Goal: Complete application form

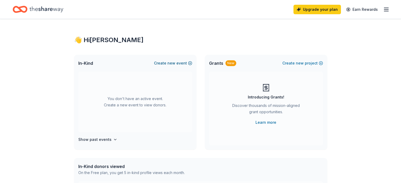
click at [169, 64] on span "new" at bounding box center [172, 63] width 8 height 6
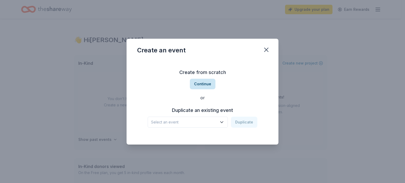
click at [202, 86] on button "Continue" at bounding box center [203, 84] width 26 height 11
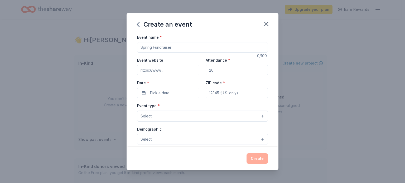
click at [170, 47] on input "Event name *" at bounding box center [202, 47] width 131 height 11
type input "Pork & Poultry"
click at [215, 72] on input "Attendance *" at bounding box center [237, 70] width 62 height 11
type input "200"
click at [160, 94] on span "Pick a date" at bounding box center [160, 93] width 20 height 6
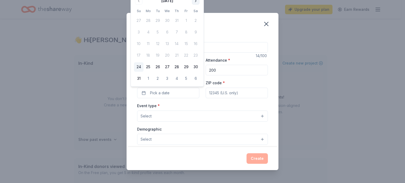
click at [196, 2] on button "Go to next month" at bounding box center [195, 0] width 7 height 7
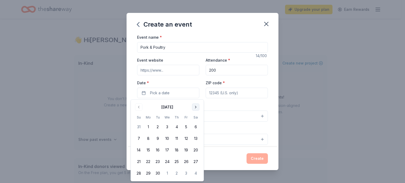
click at [195, 108] on button "Go to next month" at bounding box center [195, 107] width 7 height 7
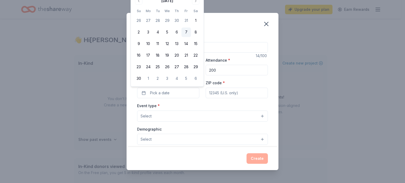
click at [187, 32] on button "7" at bounding box center [186, 32] width 9 height 9
click at [210, 94] on input "ZIP code *" at bounding box center [237, 93] width 62 height 11
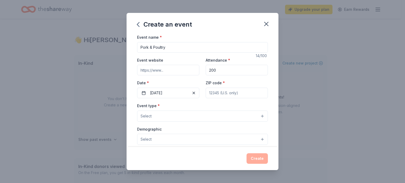
type input "53968"
type input "W8972 QUINN RD"
click at [164, 117] on button "Select" at bounding box center [202, 116] width 131 height 11
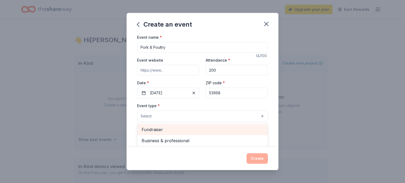
click at [157, 130] on span "Fundraiser" at bounding box center [203, 129] width 122 height 7
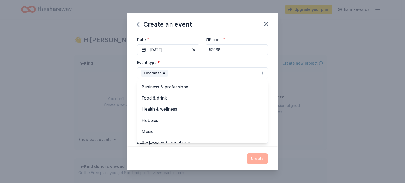
scroll to position [53, 0]
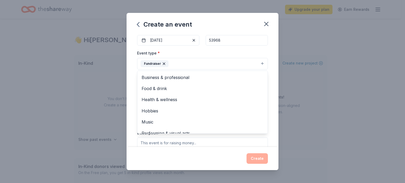
click at [130, 86] on div "Event name * Pork & Poultry 14 /100 Event website Attendance * 200 Date * 11/07…" at bounding box center [203, 90] width 152 height 113
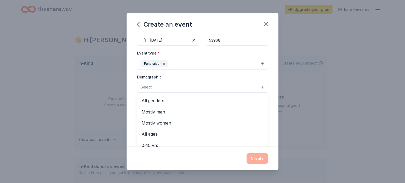
click at [144, 87] on span "Select" at bounding box center [146, 87] width 11 height 6
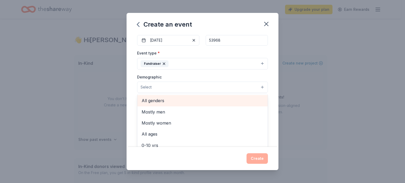
click at [144, 100] on span "All genders" at bounding box center [203, 100] width 122 height 7
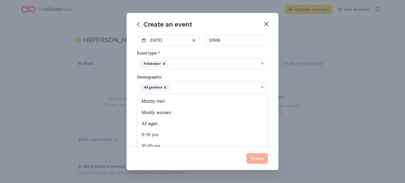
click at [130, 104] on div "Event name * Pork & Poultry 14 /100 Event website Attendance * 200 Date * 11/07…" at bounding box center [203, 90] width 152 height 113
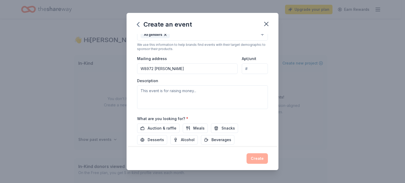
scroll to position [132, 0]
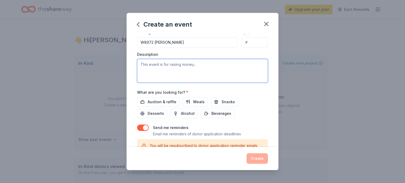
click at [141, 64] on textarea at bounding box center [202, 71] width 131 height 24
click at [200, 64] on textarea at bounding box center [202, 71] width 131 height 24
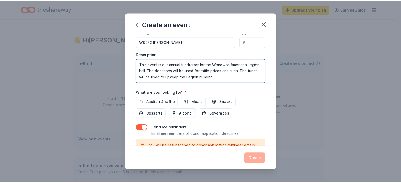
scroll to position [154, 0]
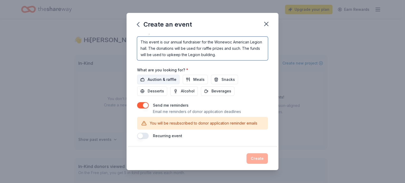
type textarea "This event is our annual fundraiser for the Wonewoc American Legion hall. The d…"
click at [168, 81] on span "Auction & raffle" at bounding box center [162, 80] width 29 height 6
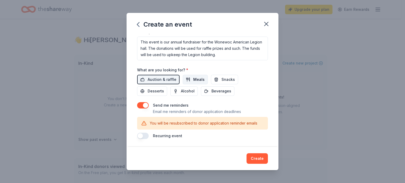
click at [186, 82] on button "Meals" at bounding box center [195, 79] width 25 height 9
click at [161, 89] on span "Desserts" at bounding box center [156, 91] width 16 height 6
click at [214, 82] on button "Snacks" at bounding box center [224, 79] width 27 height 9
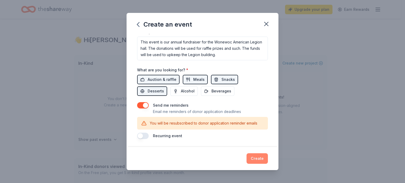
click at [254, 159] on button "Create" at bounding box center [257, 159] width 21 height 11
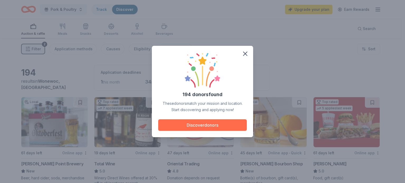
click at [209, 125] on button "Discover donors" at bounding box center [202, 126] width 89 height 12
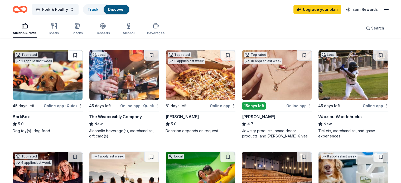
scroll to position [158, 0]
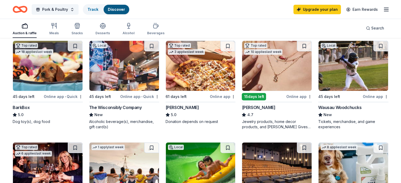
click at [298, 98] on div "Online app" at bounding box center [300, 96] width 26 height 7
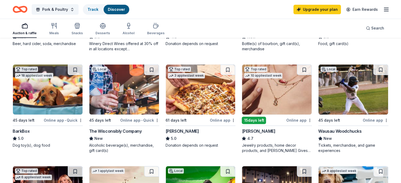
scroll to position [132, 0]
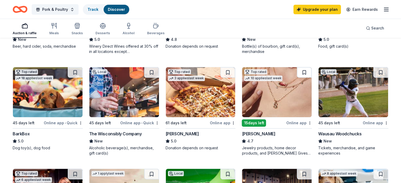
click at [300, 72] on button at bounding box center [304, 72] width 15 height 11
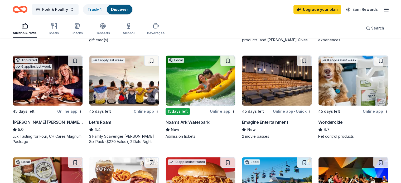
scroll to position [237, 0]
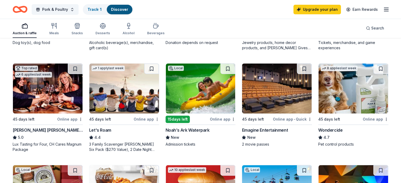
click at [199, 130] on div "Noah’s Ark Waterpark" at bounding box center [188, 130] width 44 height 6
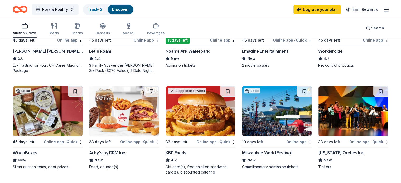
scroll to position [343, 0]
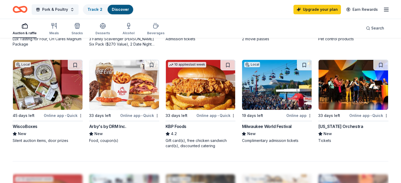
click at [36, 127] on div "WiscoBoxes" at bounding box center [25, 126] width 25 height 6
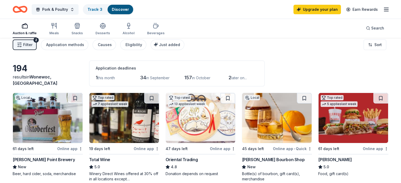
scroll to position [0, 0]
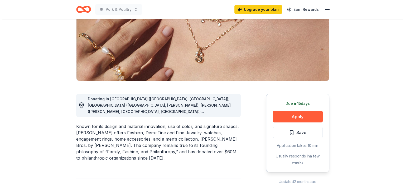
scroll to position [106, 0]
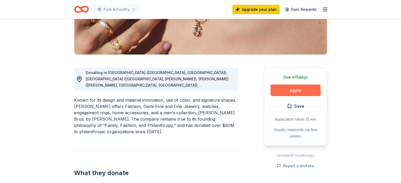
click at [296, 90] on button "Apply" at bounding box center [296, 91] width 50 height 12
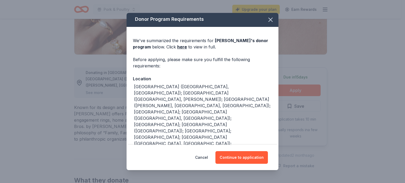
scroll to position [0, 0]
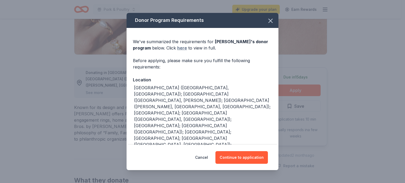
click at [182, 47] on link "here" at bounding box center [182, 48] width 10 height 6
click at [251, 158] on button "Continue to application" at bounding box center [242, 157] width 53 height 13
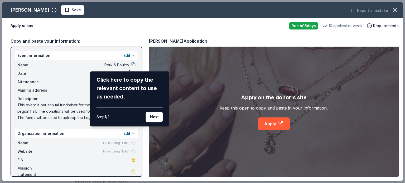
click at [130, 63] on div "Kendra Scott Save Report a mistake Apply online Due in 15 days 10 applies last …" at bounding box center [202, 91] width 401 height 179
click at [128, 78] on div "Click here to copy the relevant content to use as needed." at bounding box center [130, 88] width 66 height 25
click at [130, 64] on div "Kendra Scott Save Report a mistake Apply online Due in 15 days 10 applies last …" at bounding box center [202, 91] width 401 height 179
click at [152, 118] on button "Next" at bounding box center [154, 117] width 17 height 11
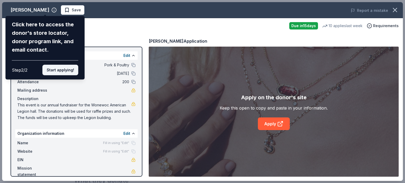
click at [59, 69] on button "Start applying!" at bounding box center [60, 70] width 36 height 11
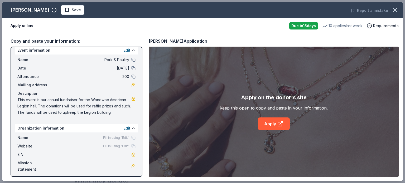
scroll to position [7, 0]
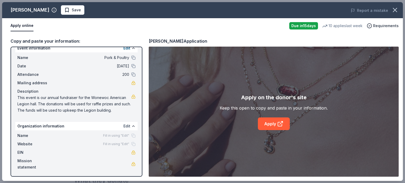
click at [123, 125] on button "Edit" at bounding box center [126, 126] width 7 height 6
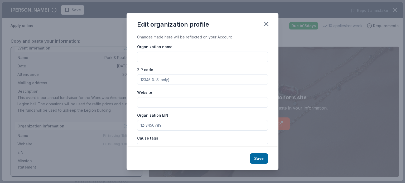
click at [144, 59] on input "Organization name" at bounding box center [202, 57] width 131 height 11
type input "Wonewoc American Legion"
type input "53968"
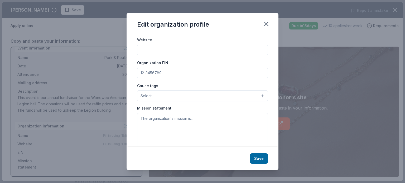
scroll to position [53, 0]
click at [168, 72] on input "Organization EIN" at bounding box center [202, 73] width 131 height 11
type input "[US_EMPLOYER_IDENTIFICATION_NUMBER]"
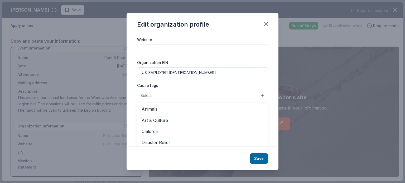
click at [258, 96] on button "Select" at bounding box center [202, 95] width 131 height 11
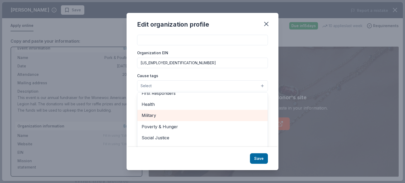
scroll to position [71, 0]
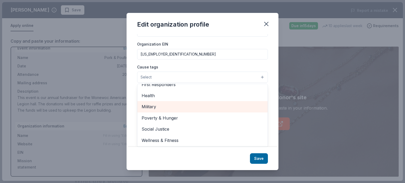
click at [186, 108] on span "Military" at bounding box center [203, 106] width 122 height 7
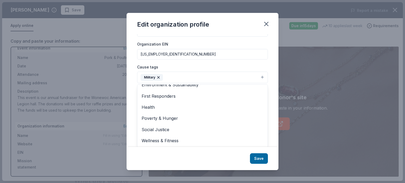
click at [268, 81] on div "Changes made here will be reflected on your Account. Organization name Wonewoc …" at bounding box center [203, 90] width 152 height 113
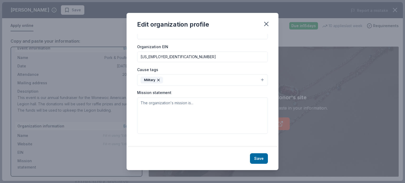
scroll to position [64, 0]
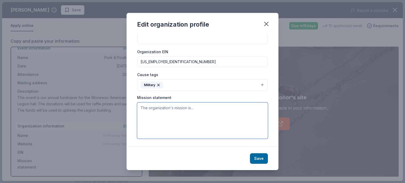
click at [149, 107] on textarea at bounding box center [202, 121] width 131 height 36
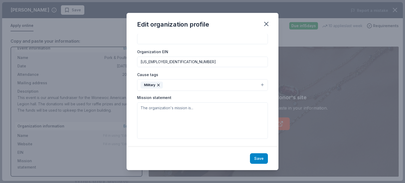
click at [258, 160] on button "Save" at bounding box center [259, 159] width 18 height 11
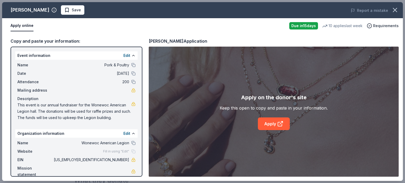
scroll to position [7, 0]
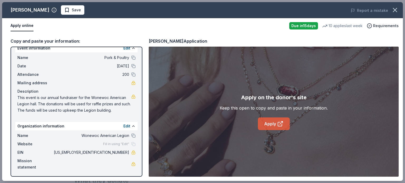
click at [275, 125] on link "Apply" at bounding box center [274, 124] width 32 height 13
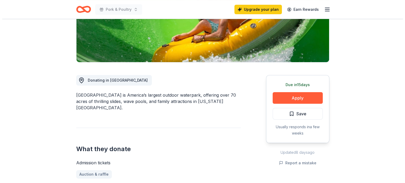
scroll to position [106, 0]
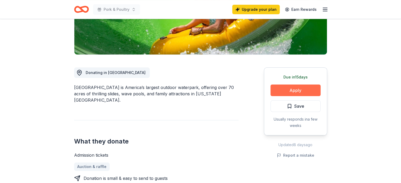
click at [289, 92] on button "Apply" at bounding box center [296, 91] width 50 height 12
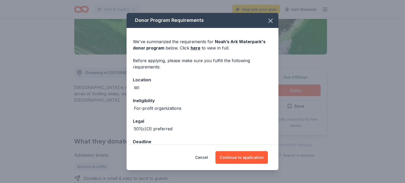
scroll to position [15, 0]
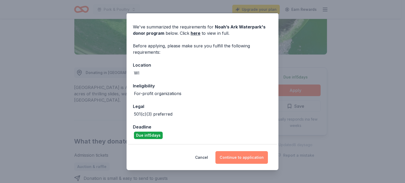
click at [231, 158] on button "Continue to application" at bounding box center [242, 157] width 53 height 13
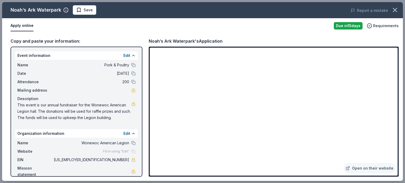
click at [319, 32] on div "Apply online Due [DATE] Requirements" at bounding box center [202, 25] width 401 height 15
click at [79, 9] on span "Save" at bounding box center [84, 10] width 17 height 6
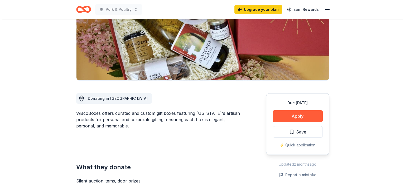
scroll to position [79, 0]
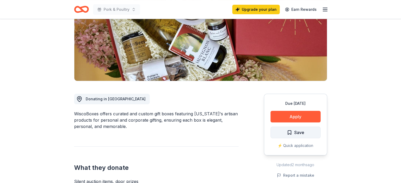
click at [290, 133] on span "Save" at bounding box center [295, 132] width 17 height 7
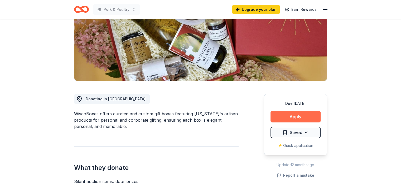
click at [296, 117] on button "Apply" at bounding box center [296, 117] width 50 height 12
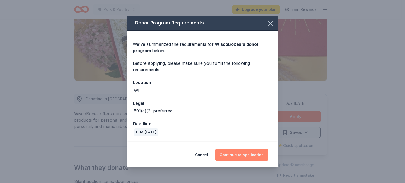
click at [243, 152] on button "Continue to application" at bounding box center [242, 155] width 53 height 13
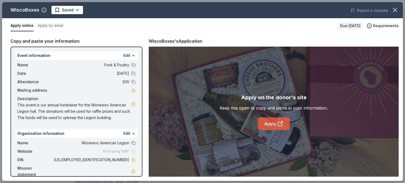
click at [268, 126] on link "Apply" at bounding box center [274, 124] width 32 height 13
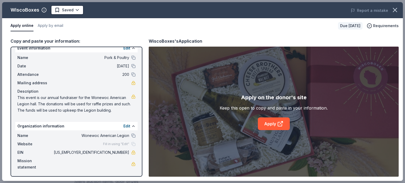
scroll to position [0, 0]
